Goal: Task Accomplishment & Management: Use online tool/utility

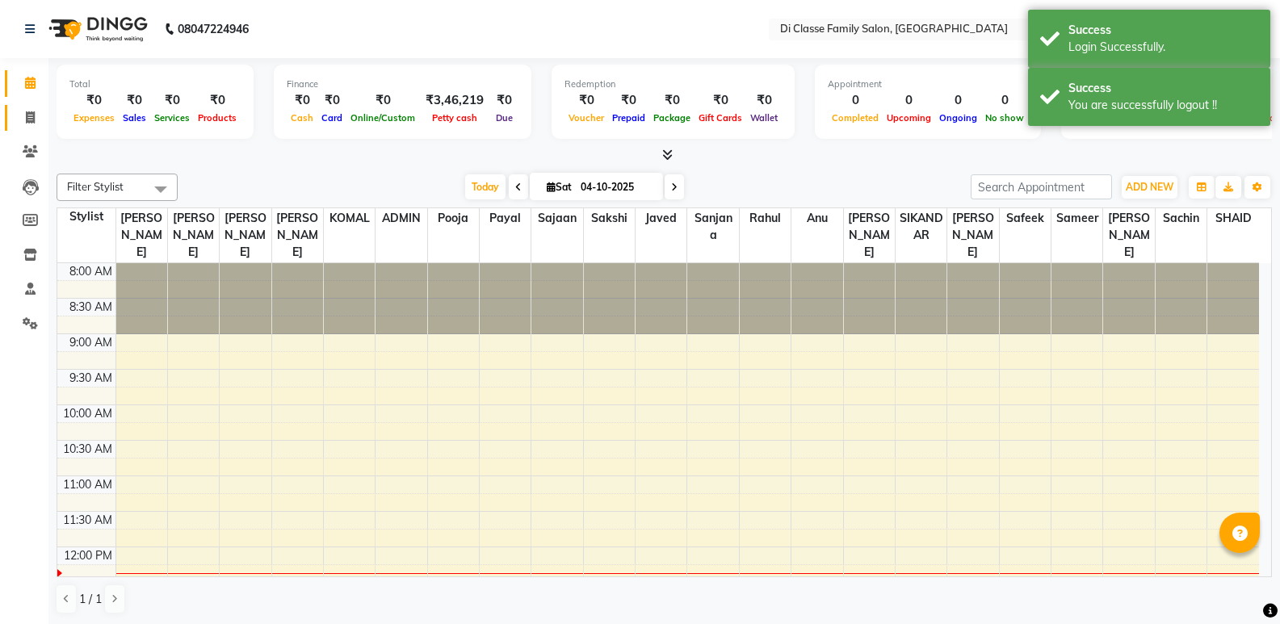
click at [34, 128] on link "Invoice" at bounding box center [24, 118] width 39 height 27
select select "service"
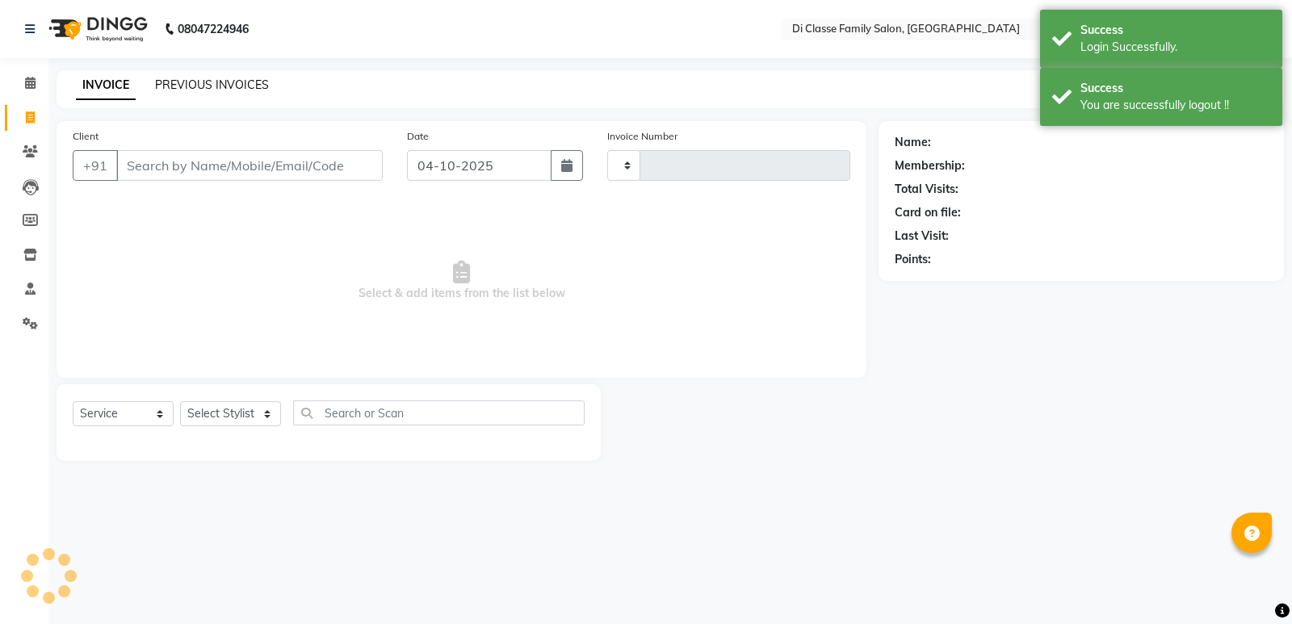
type input "3131"
select select "6346"
